Goal: Task Accomplishment & Management: Manage account settings

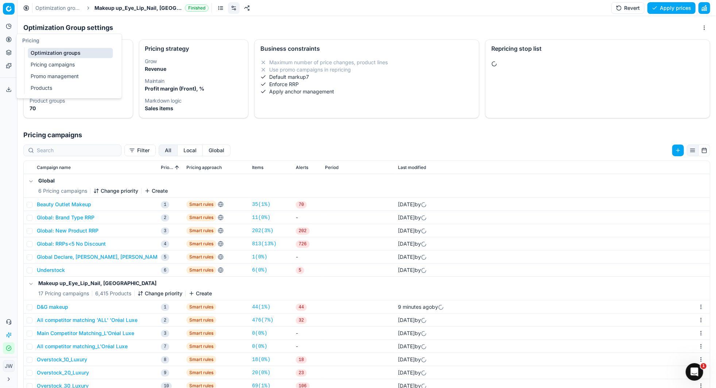
click at [9, 42] on circle at bounding box center [8, 39] width 5 height 5
click at [42, 51] on link "Optimization groups" at bounding box center [70, 53] width 85 height 10
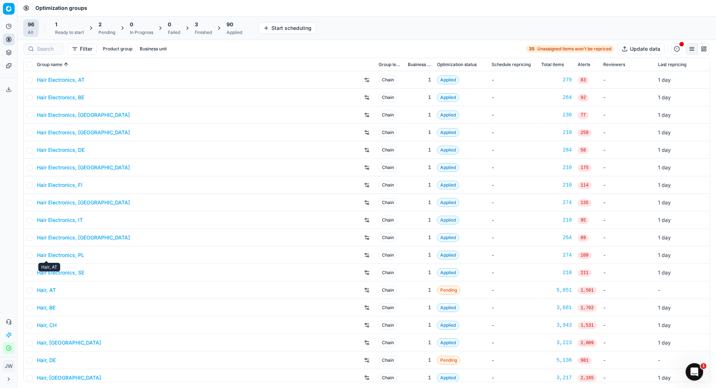
scroll to position [44, 0]
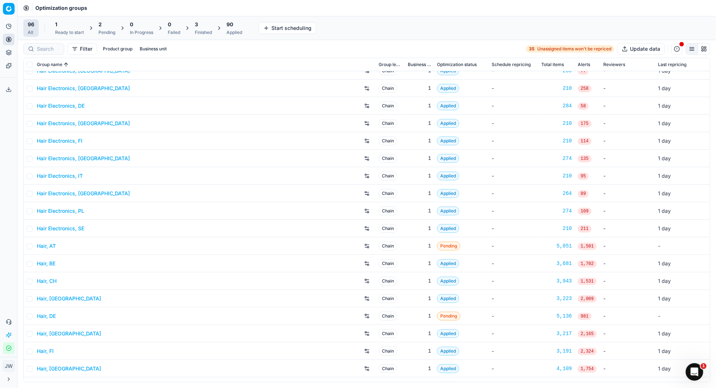
click at [106, 28] on div "2 Pending" at bounding box center [107, 28] width 17 height 15
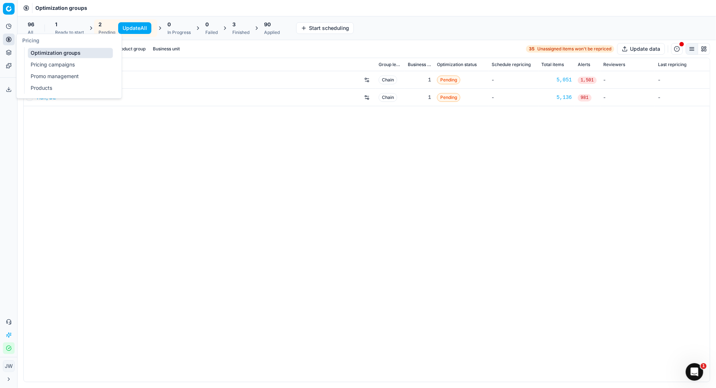
click at [9, 41] on icon at bounding box center [9, 39] width 6 height 6
click at [43, 51] on link "Optimization groups" at bounding box center [70, 53] width 85 height 10
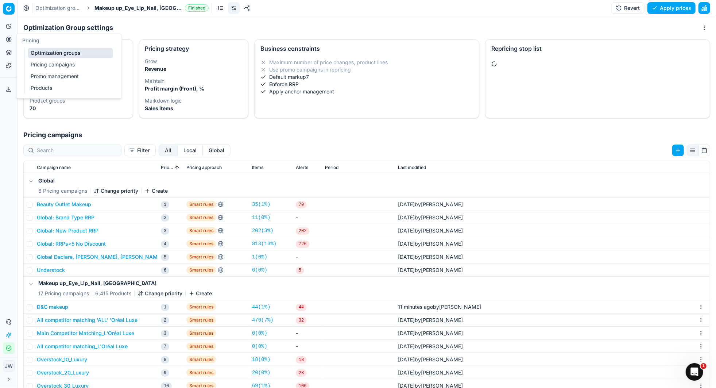
click at [8, 41] on icon at bounding box center [9, 39] width 6 height 6
click at [37, 49] on link "Optimization groups" at bounding box center [70, 53] width 85 height 10
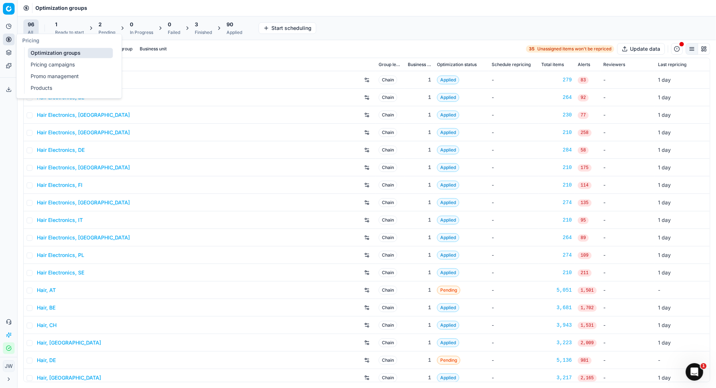
click at [46, 50] on link "Optimization groups" at bounding box center [70, 53] width 85 height 10
click at [47, 48] on link "Optimization groups" at bounding box center [70, 53] width 85 height 10
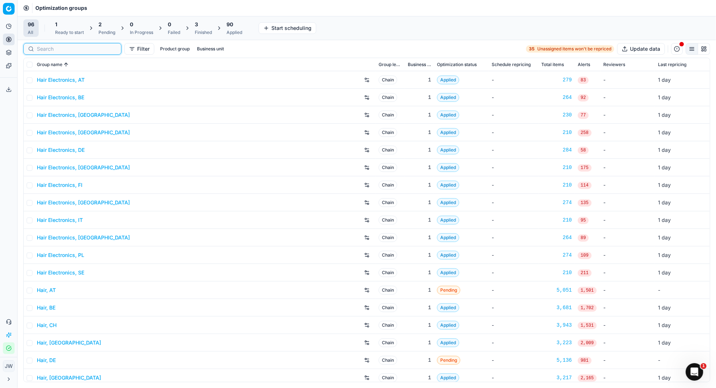
click at [54, 50] on input at bounding box center [77, 48] width 80 height 7
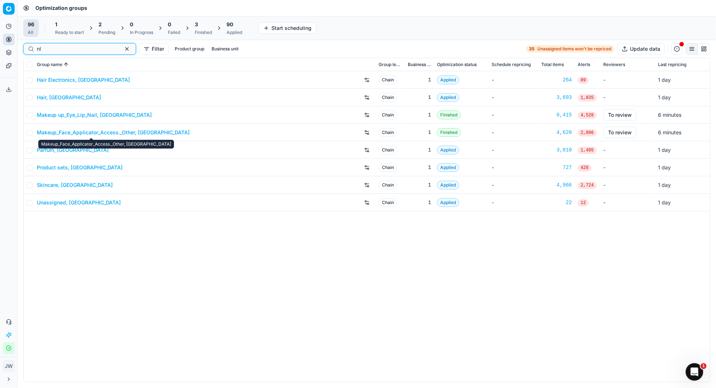
type input "nl"
click at [55, 131] on link "Makeup_Face_Applicator_Access._Other, NL" at bounding box center [113, 132] width 153 height 7
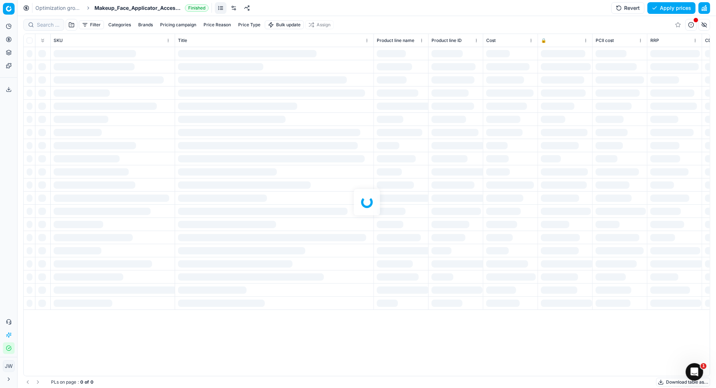
click at [231, 8] on link at bounding box center [234, 8] width 12 height 12
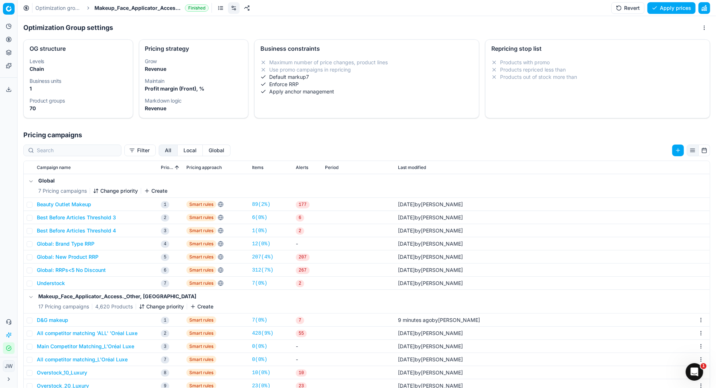
scroll to position [62, 0]
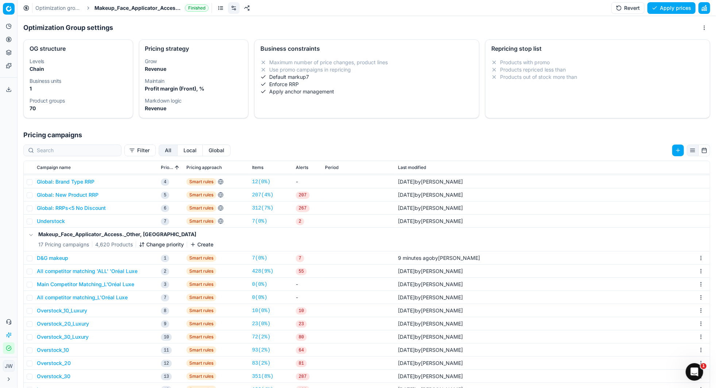
click at [46, 260] on button "D&G makeup" at bounding box center [52, 257] width 31 height 7
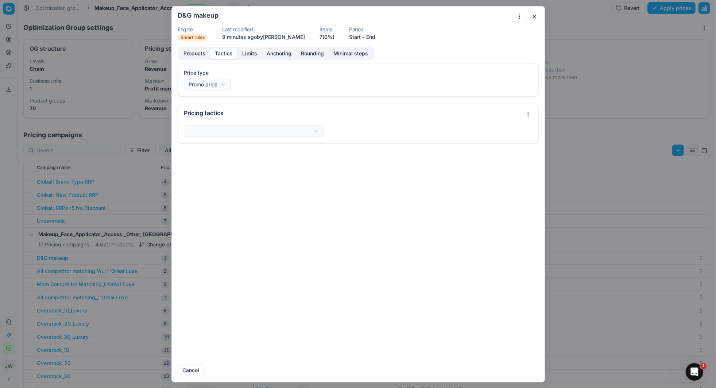
click at [224, 54] on button "Tactics" at bounding box center [223, 53] width 27 height 11
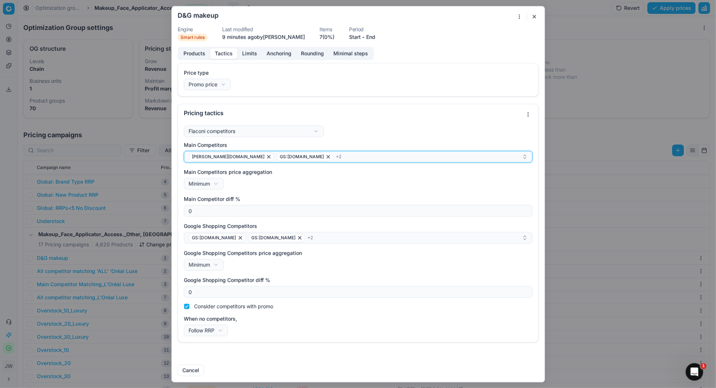
click at [297, 157] on div "douglas.nl GS:Zalando.nl + 2" at bounding box center [356, 156] width 334 height 9
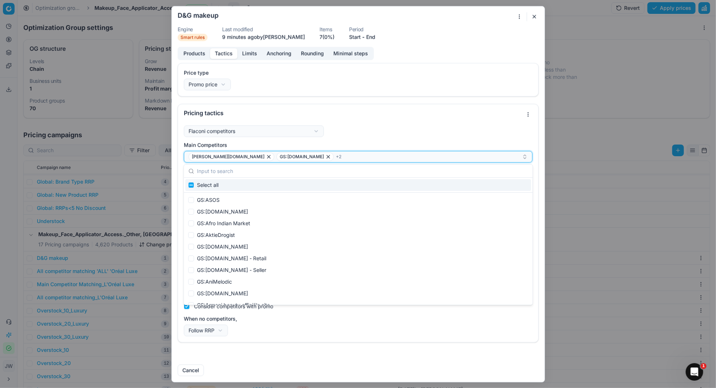
click at [297, 156] on div "douglas.nl GS:Zalando.nl + 2" at bounding box center [356, 156] width 334 height 9
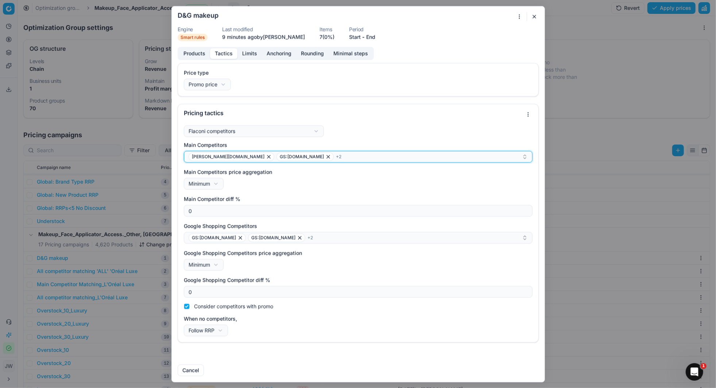
click at [297, 156] on div "douglas.nl GS:Zalando.nl + 2" at bounding box center [356, 156] width 334 height 9
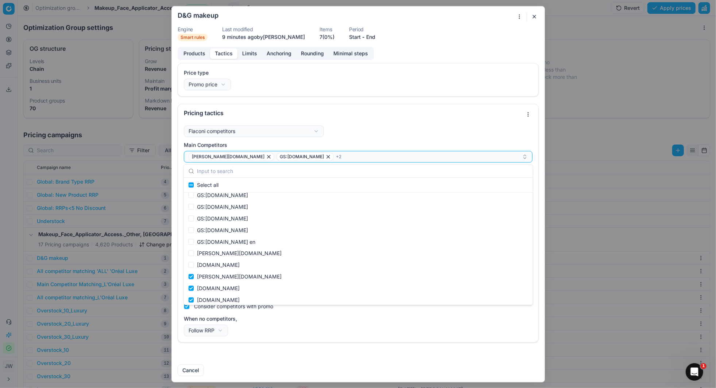
scroll to position [2817, 0]
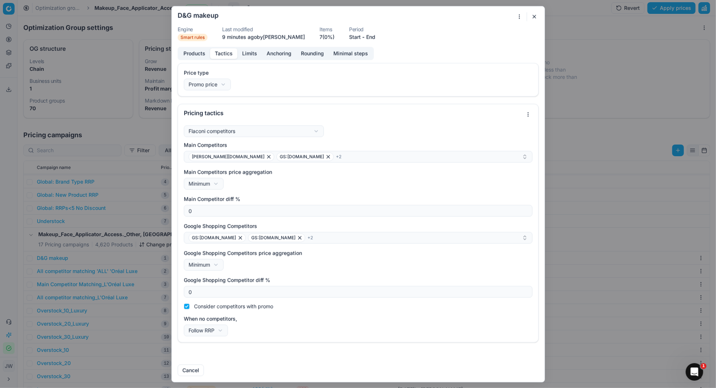
click at [355, 137] on div "Flaconi competitors Flaconi competitorsFlaconi competitors rule: first takes in…" at bounding box center [358, 230] width 349 height 211
click at [244, 51] on button "Limits" at bounding box center [250, 53] width 24 height 11
click at [220, 50] on button "Tactics" at bounding box center [223, 53] width 27 height 11
click at [533, 19] on button "button" at bounding box center [534, 16] width 9 height 9
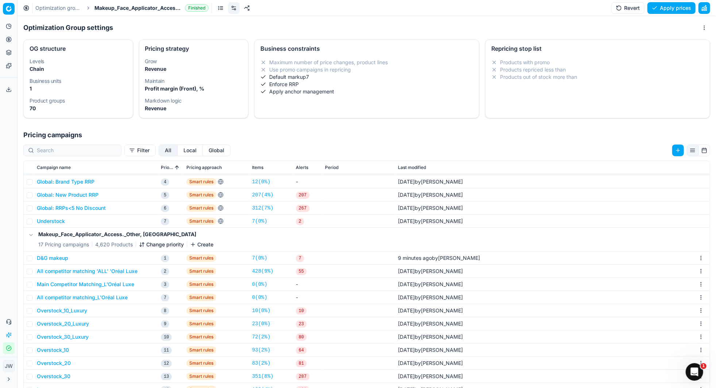
click at [67, 7] on link "Optimization groups" at bounding box center [58, 7] width 47 height 7
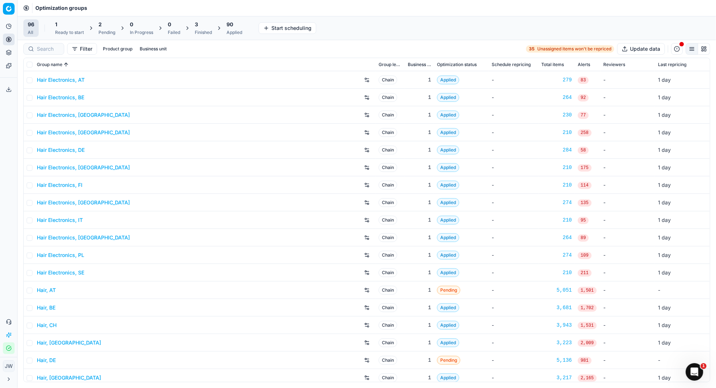
click at [36, 48] on div at bounding box center [43, 49] width 41 height 12
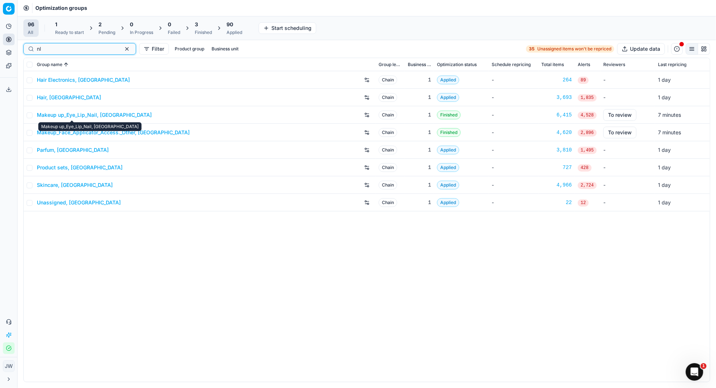
type input "nl"
click at [104, 129] on link "Makeup_Face_Applicator_Access._Other, NL" at bounding box center [113, 132] width 153 height 7
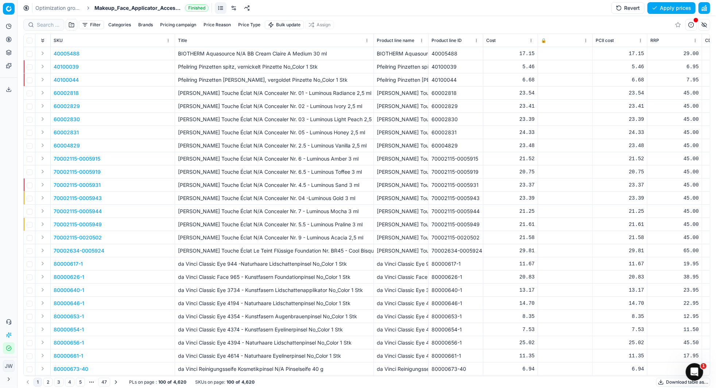
click at [234, 8] on link at bounding box center [234, 8] width 12 height 12
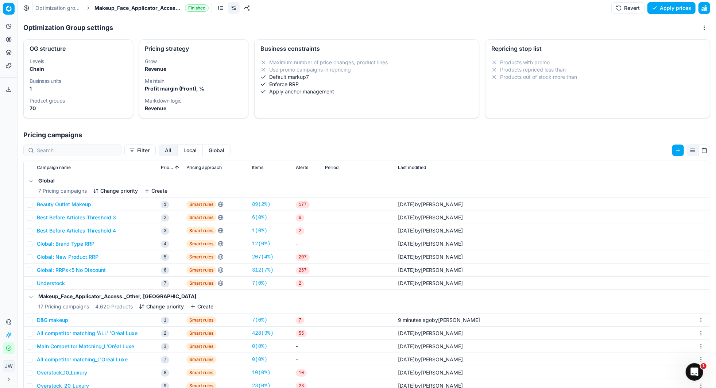
click at [51, 318] on button "D&G makeup" at bounding box center [52, 319] width 31 height 7
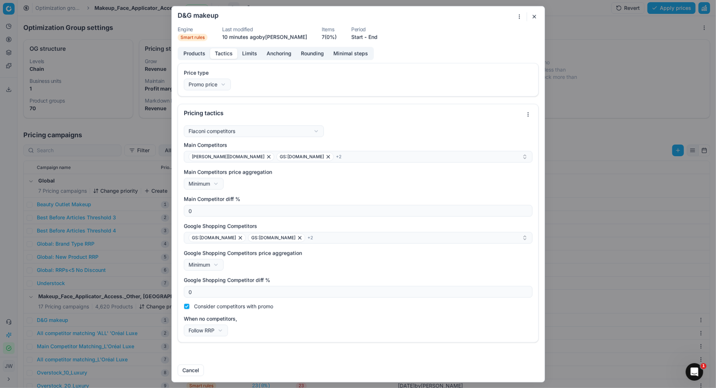
click at [225, 53] on button "Tactics" at bounding box center [223, 53] width 27 height 11
click at [532, 15] on button "button" at bounding box center [534, 16] width 9 height 9
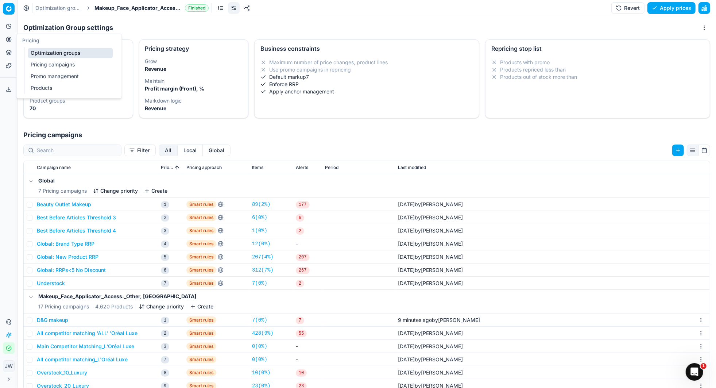
click at [5, 41] on button "Pricing" at bounding box center [9, 40] width 12 height 12
click at [40, 51] on link "Optimization groups" at bounding box center [70, 53] width 85 height 10
